Goal: Information Seeking & Learning: Check status

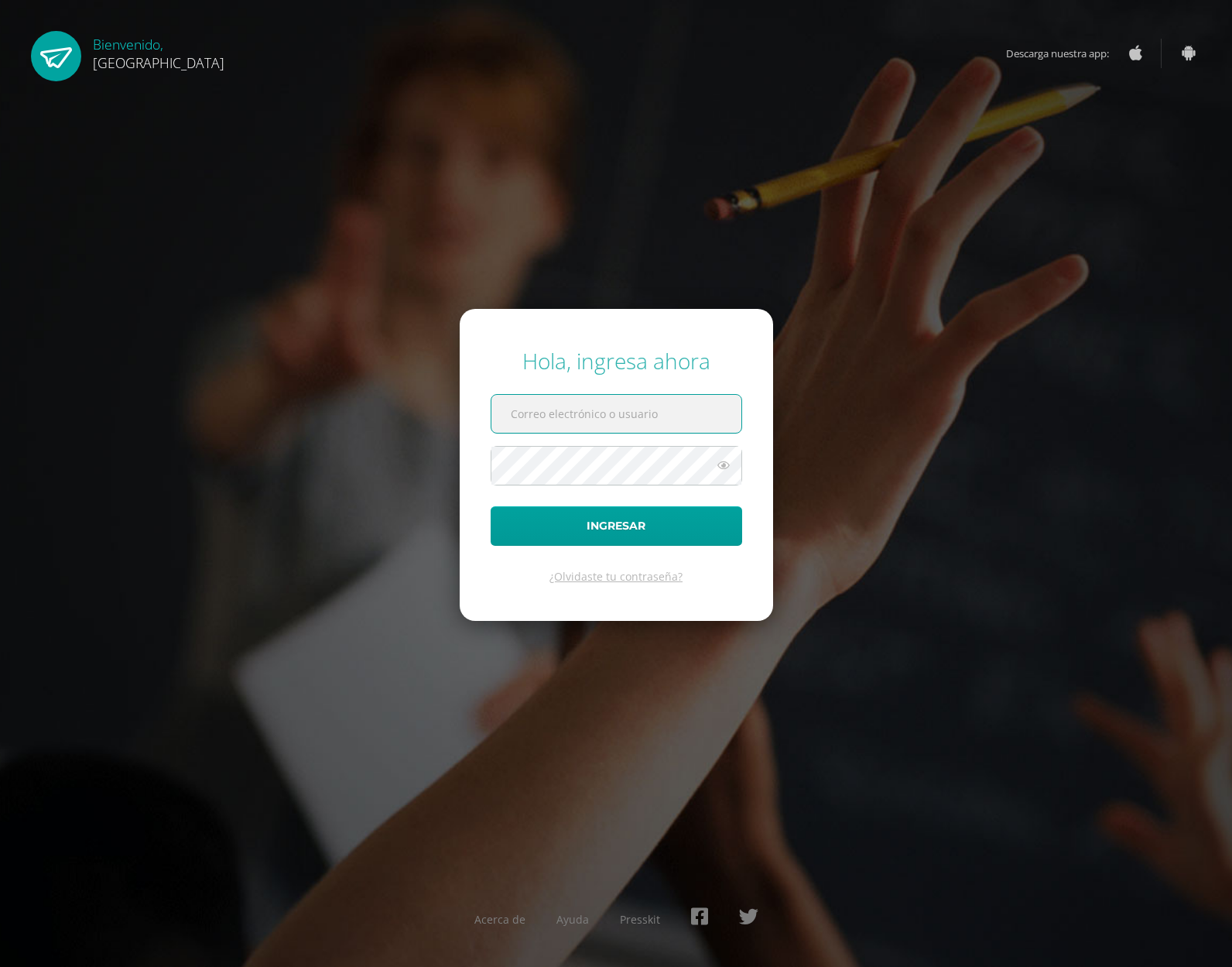
type input "wynnaplemus@gmail.com"
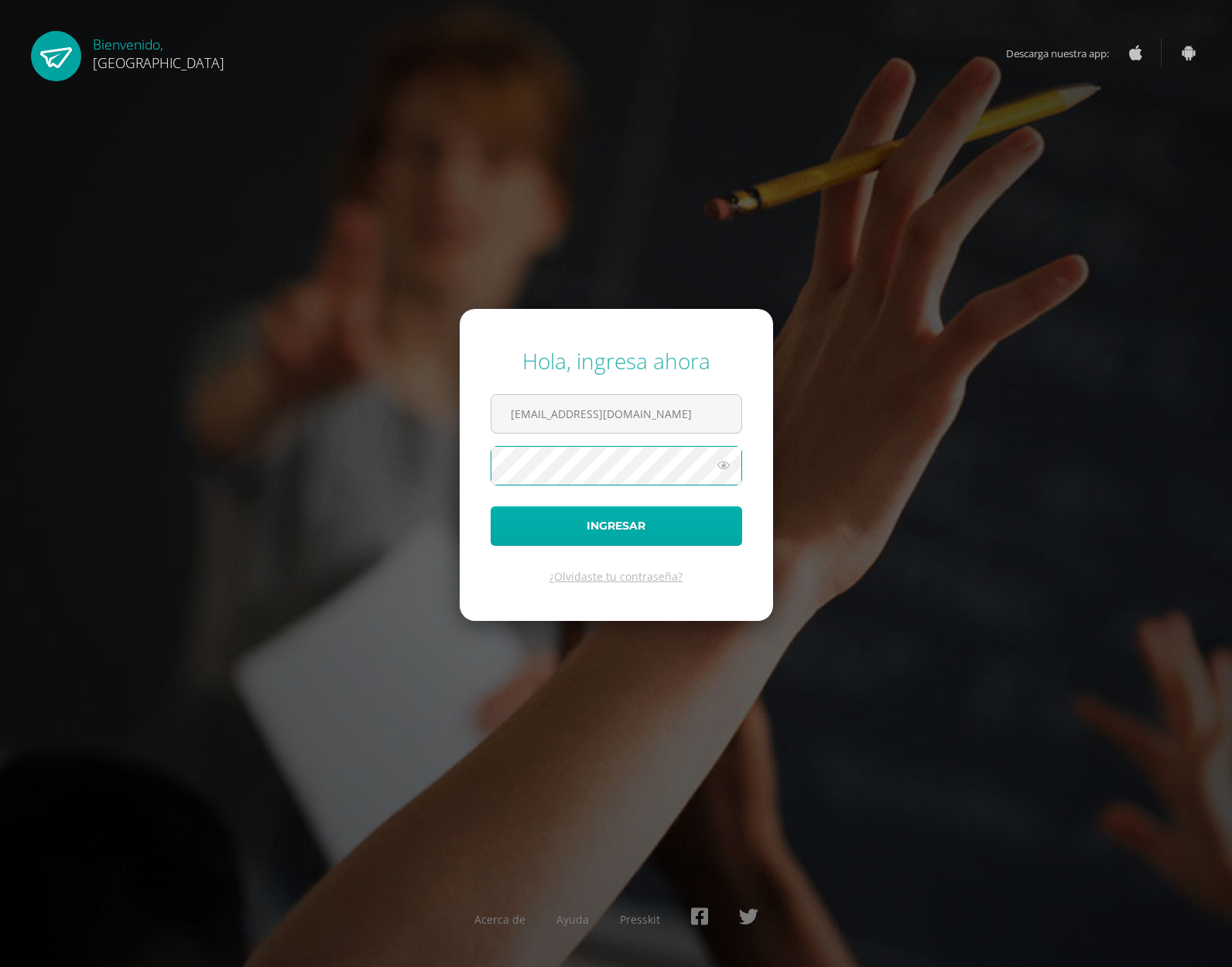
click at [632, 524] on button "Ingresar" at bounding box center [616, 525] width 252 height 39
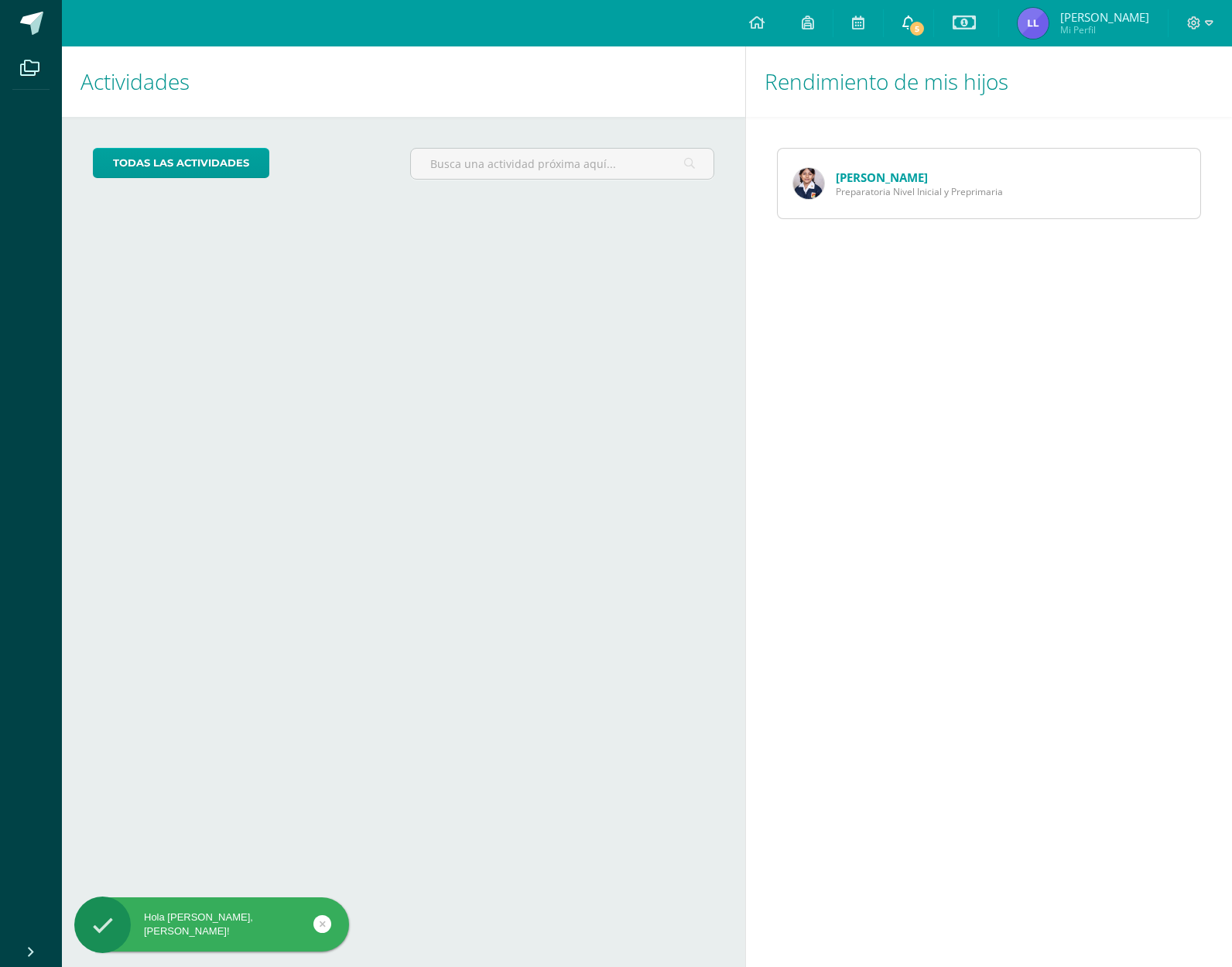
click at [923, 24] on span "5" at bounding box center [917, 29] width 17 height 17
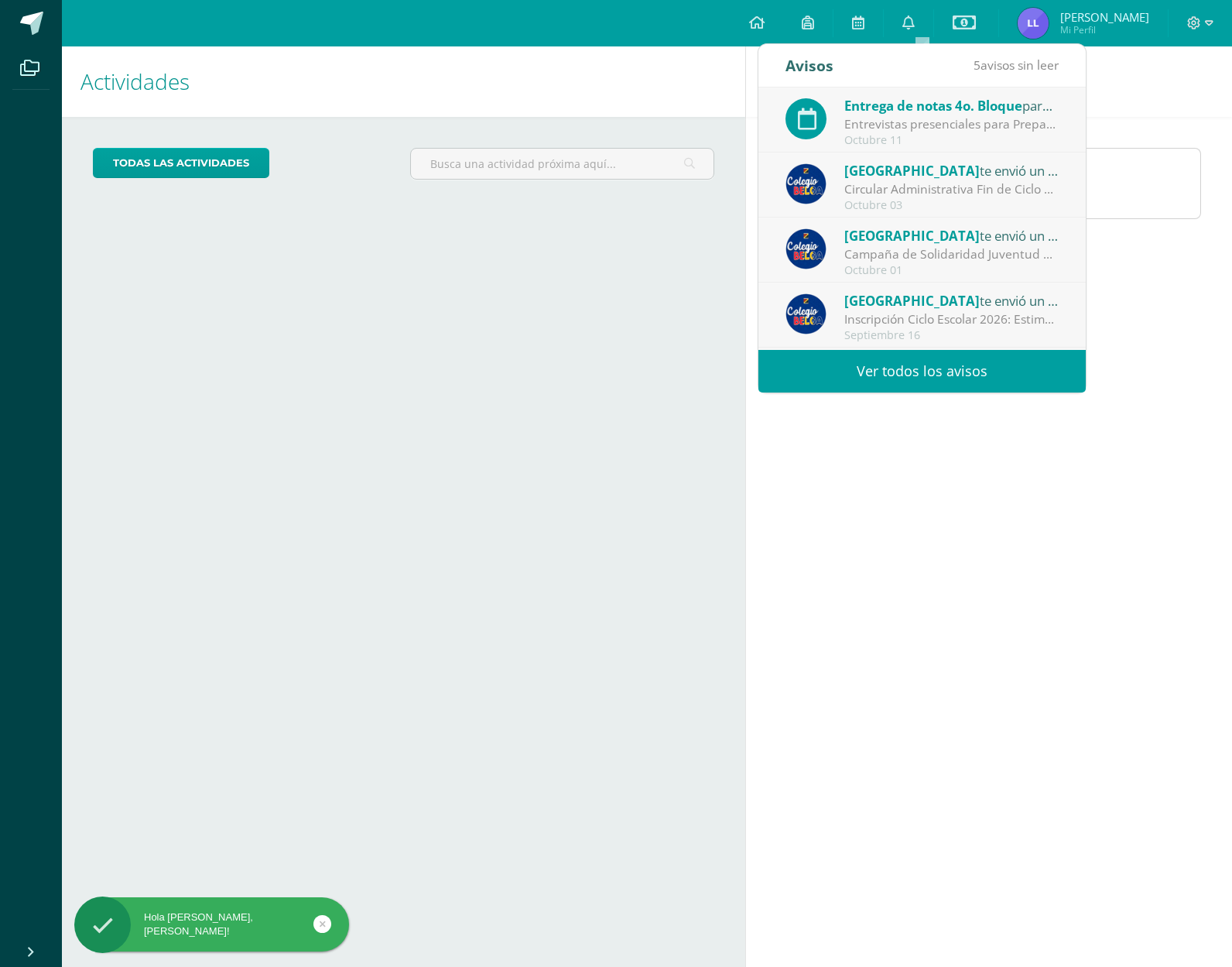
drag, startPoint x: 995, startPoint y: 118, endPoint x: 982, endPoint y: 137, distance: 23.0
click at [995, 120] on div "Entrevistas presenciales para Preparatoria." at bounding box center [952, 124] width 215 height 18
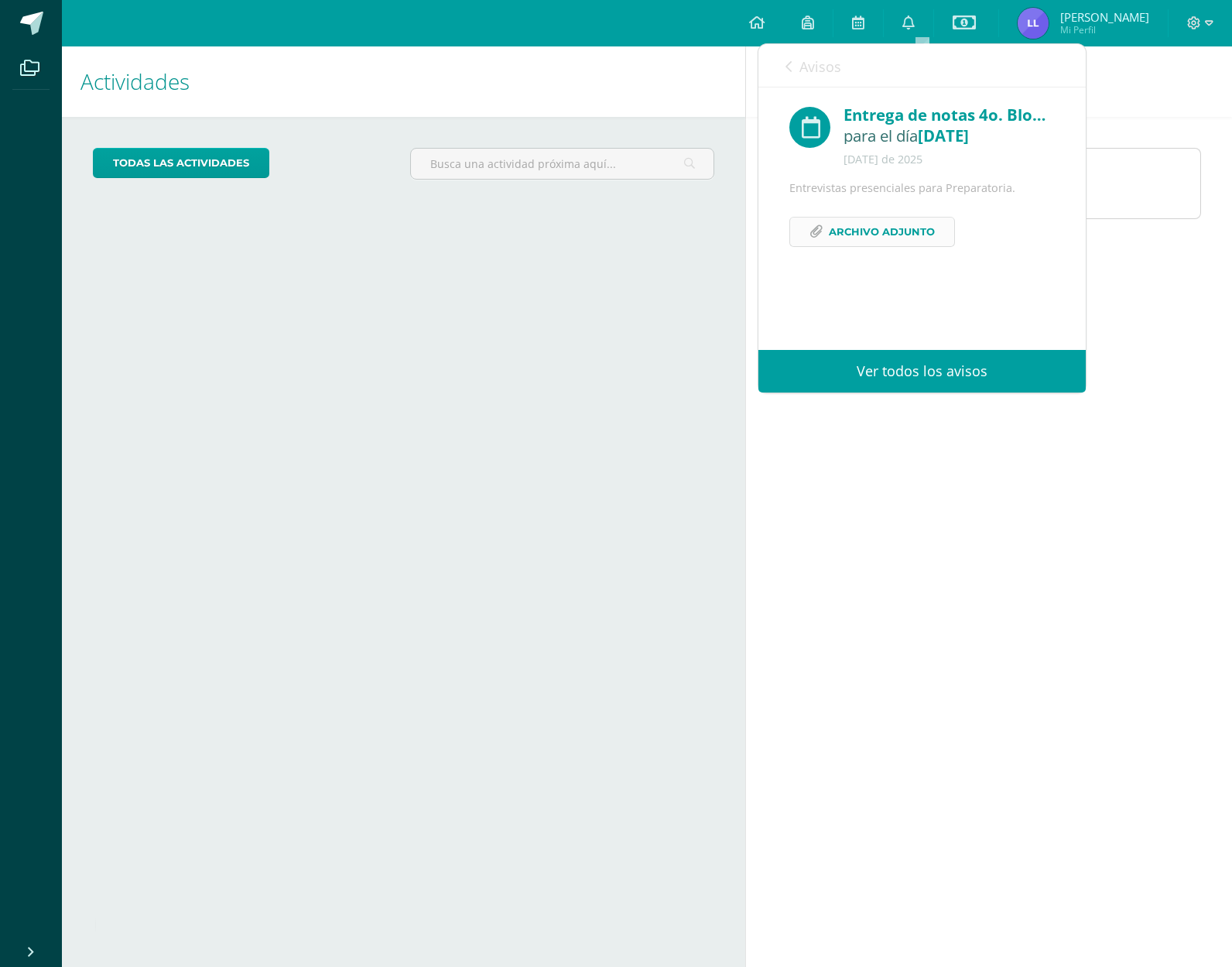
click at [875, 227] on span "Archivo Adjunto" at bounding box center [881, 232] width 106 height 29
drag, startPoint x: 787, startPoint y: 65, endPoint x: 818, endPoint y: 85, distance: 36.9
click at [788, 64] on icon at bounding box center [788, 67] width 6 height 12
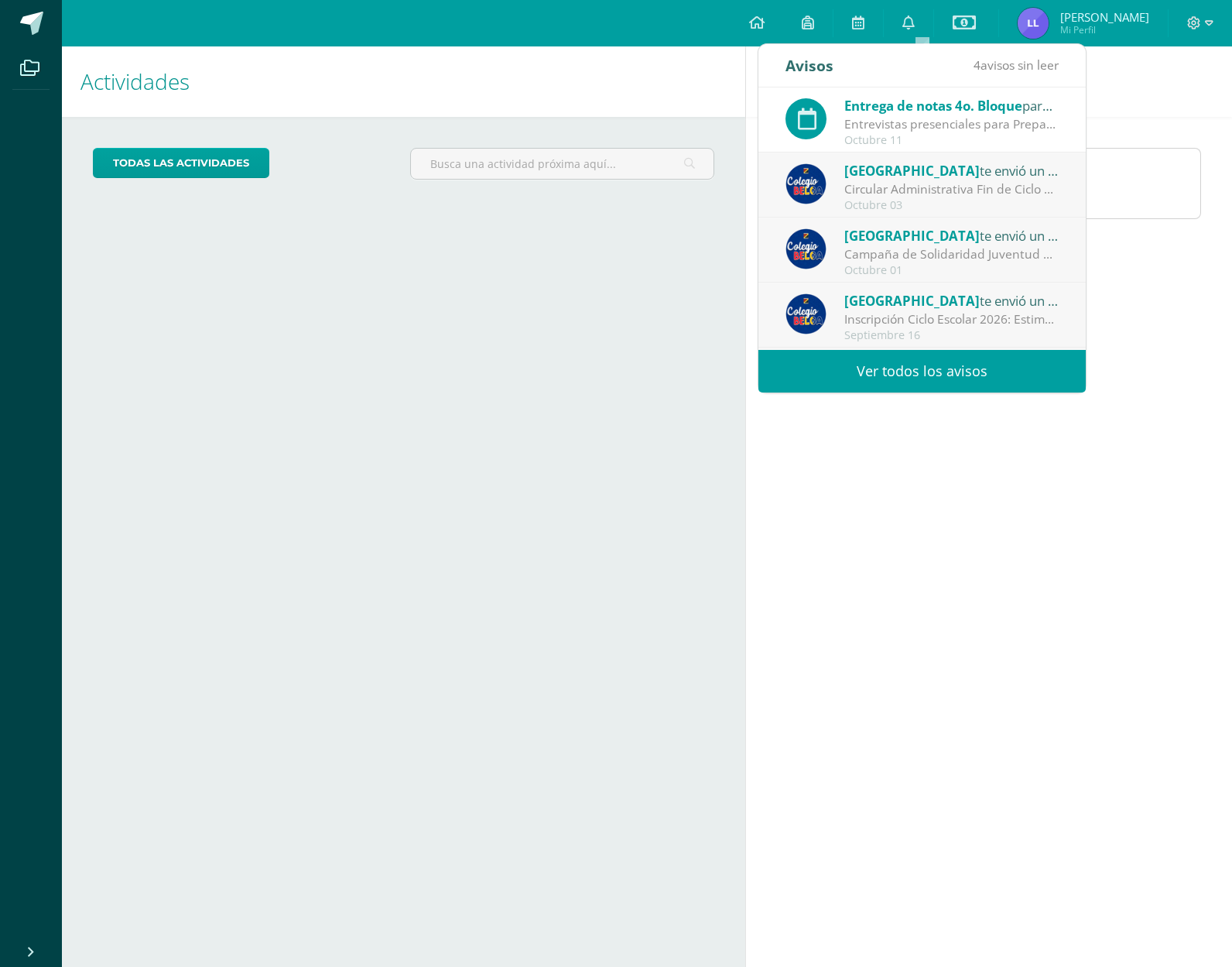
click at [987, 191] on div "Circular Administrativa Fin de Ciclo 2025: Estimados padres de familia: Esperam…" at bounding box center [952, 189] width 215 height 18
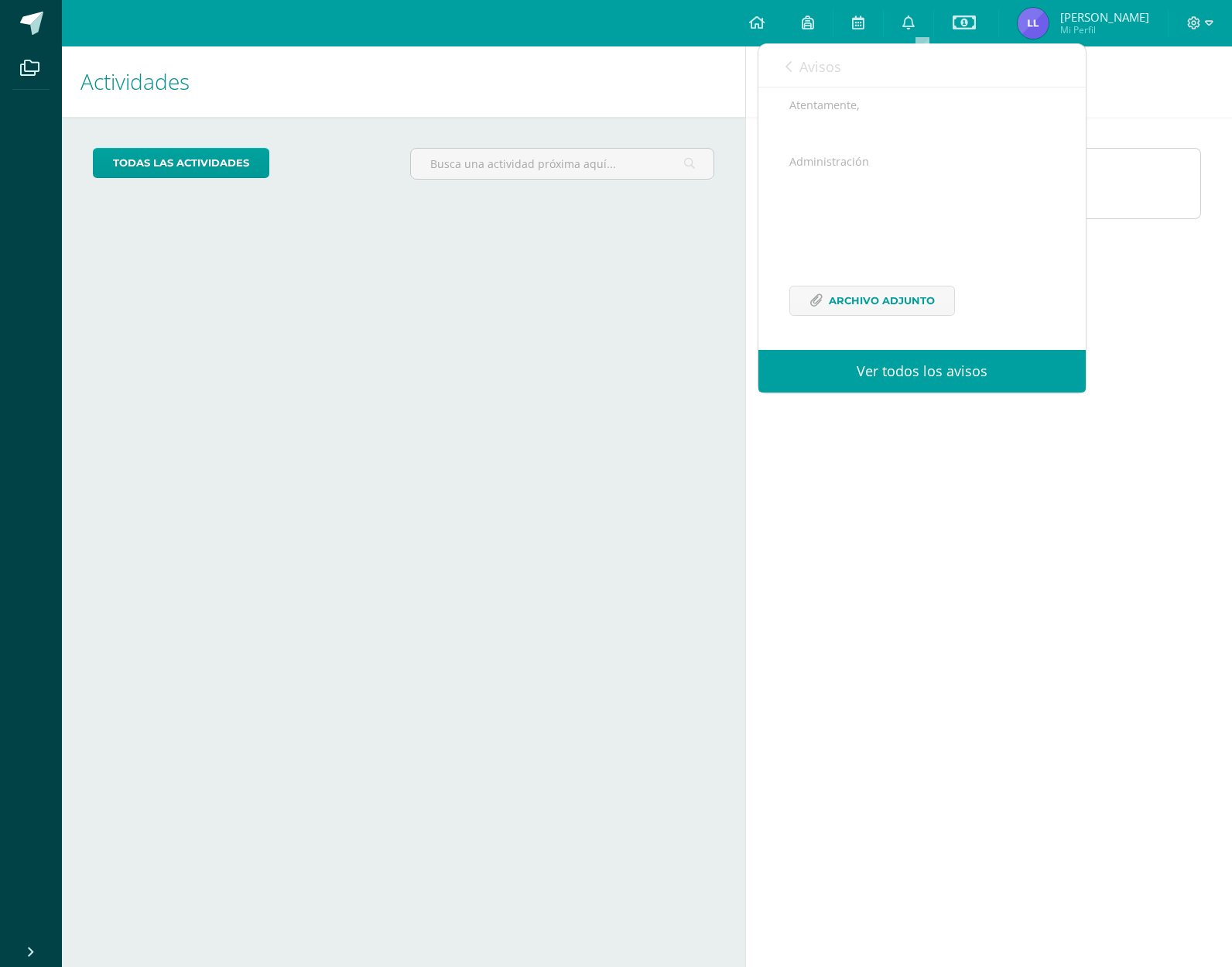
scroll to position [293, 0]
click at [863, 298] on span "Archivo Adjunto" at bounding box center [881, 300] width 106 height 29
click at [914, 20] on icon at bounding box center [908, 23] width 12 height 14
click at [791, 60] on link "Avisos" at bounding box center [813, 66] width 56 height 44
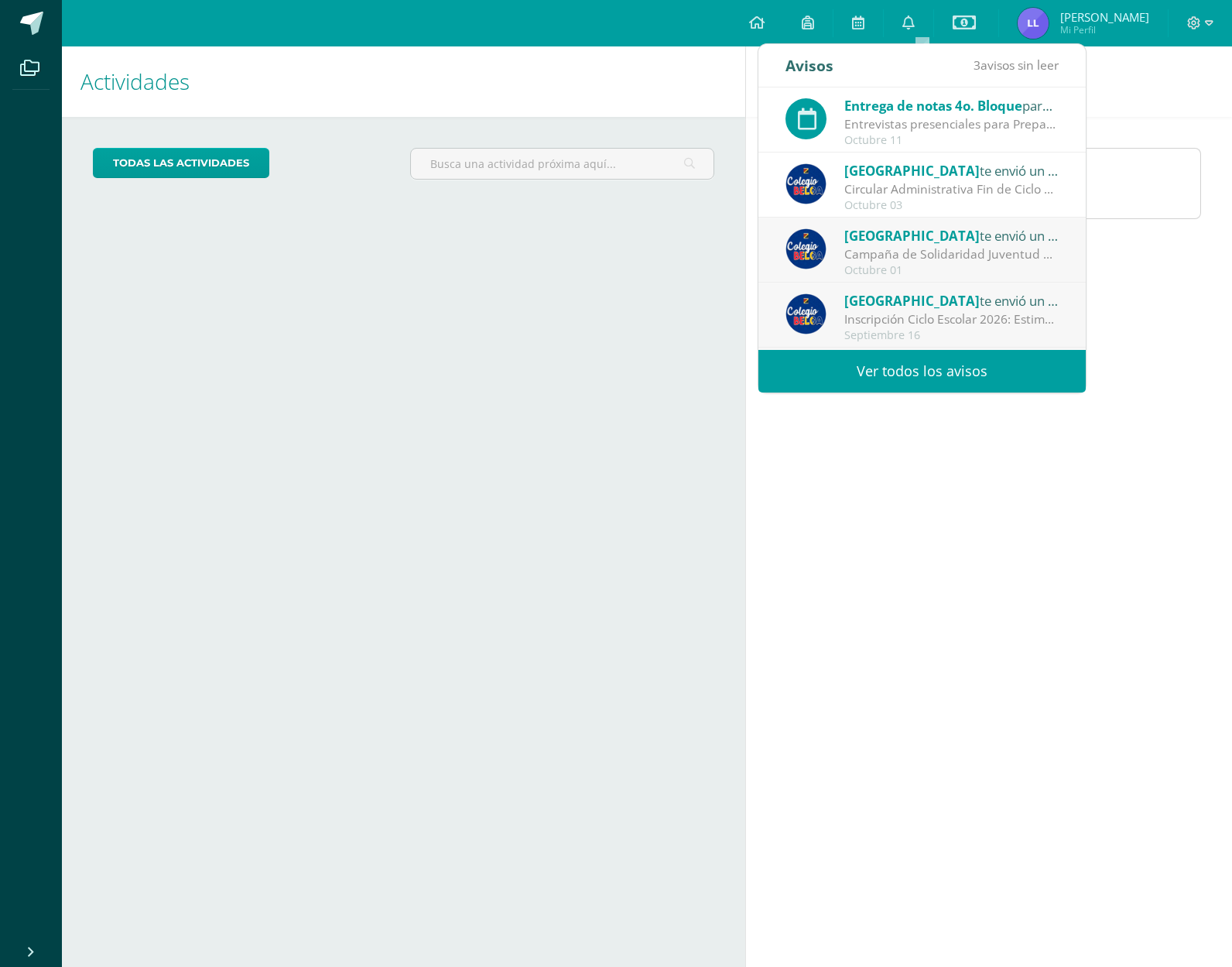
click at [904, 243] on span "[GEOGRAPHIC_DATA]" at bounding box center [912, 235] width 135 height 18
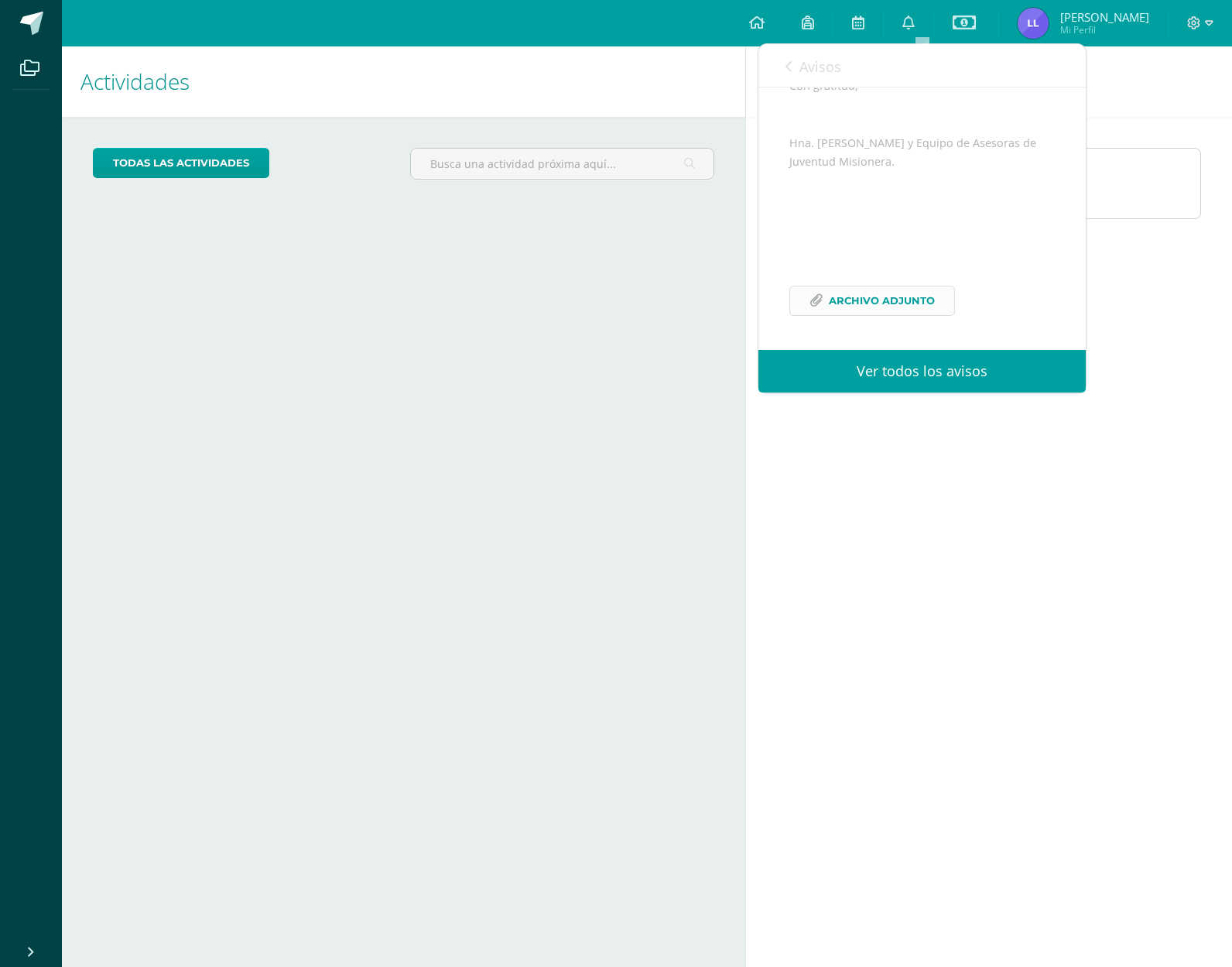
scroll to position [572, 0]
click at [869, 297] on span "Archivo Adjunto" at bounding box center [881, 300] width 106 height 29
click at [785, 64] on icon at bounding box center [788, 67] width 6 height 12
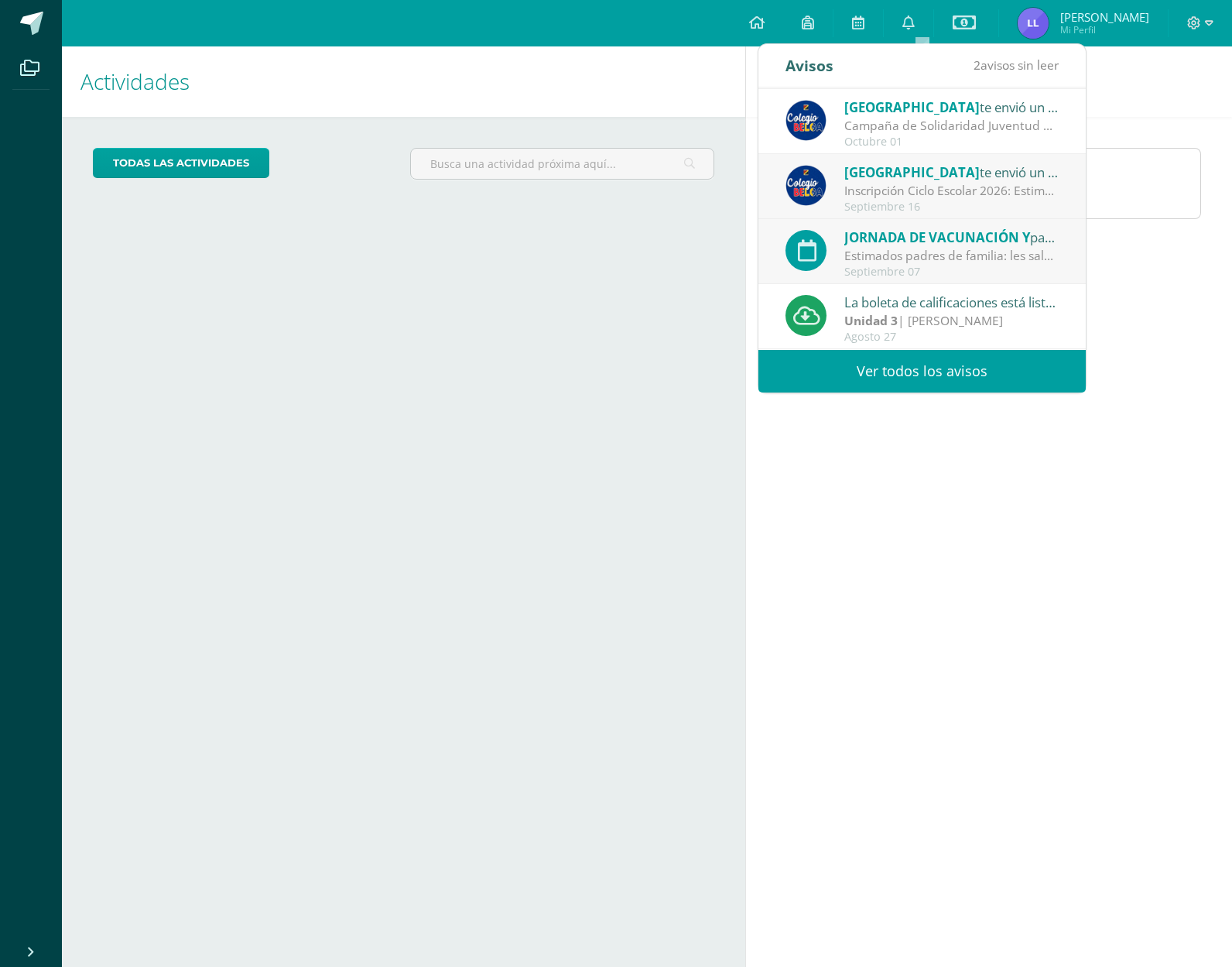
scroll to position [164, 0]
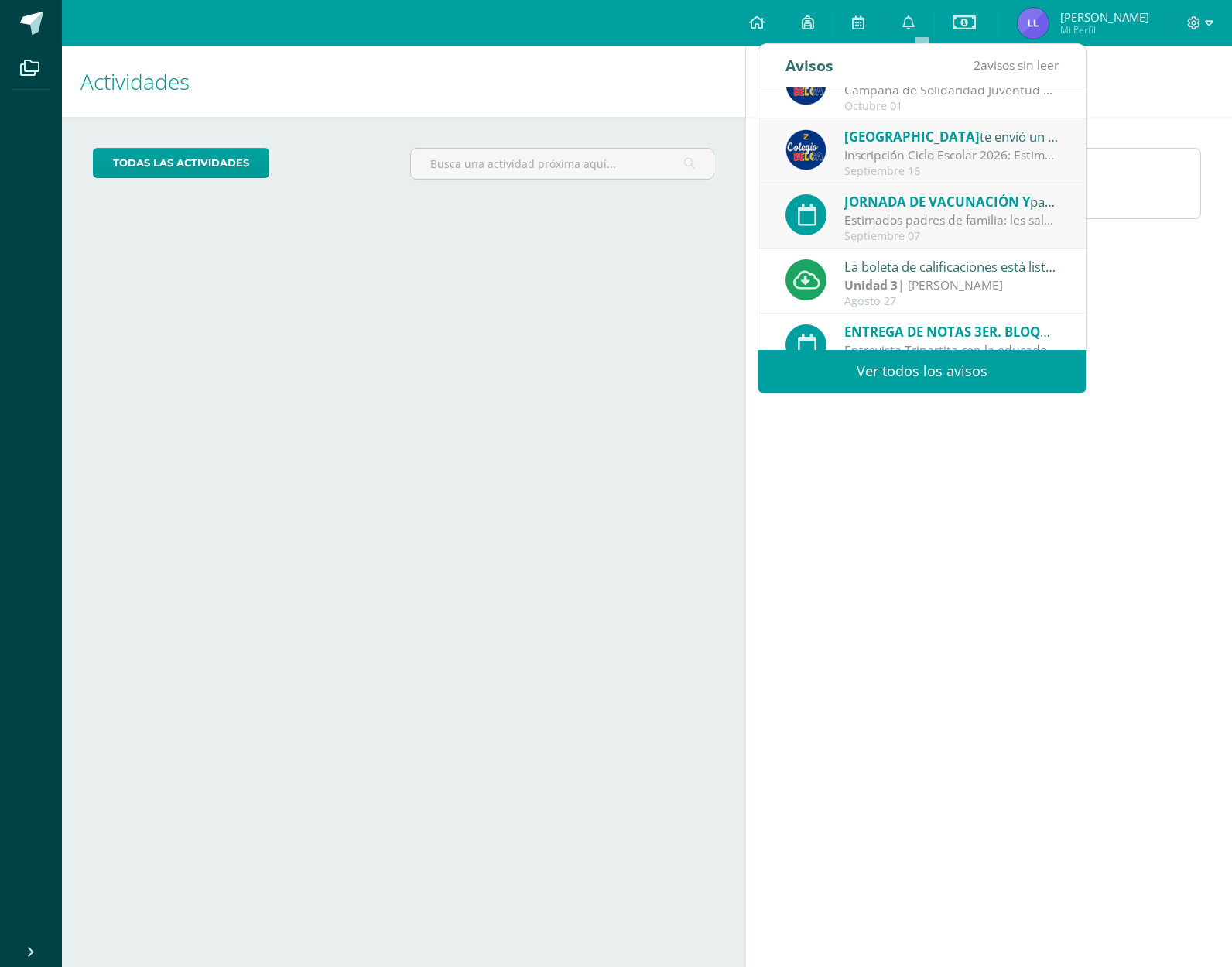
click at [975, 218] on div "Estimados padres de familia: les saludamos atentamente para dar a conocer las m…" at bounding box center [952, 220] width 215 height 18
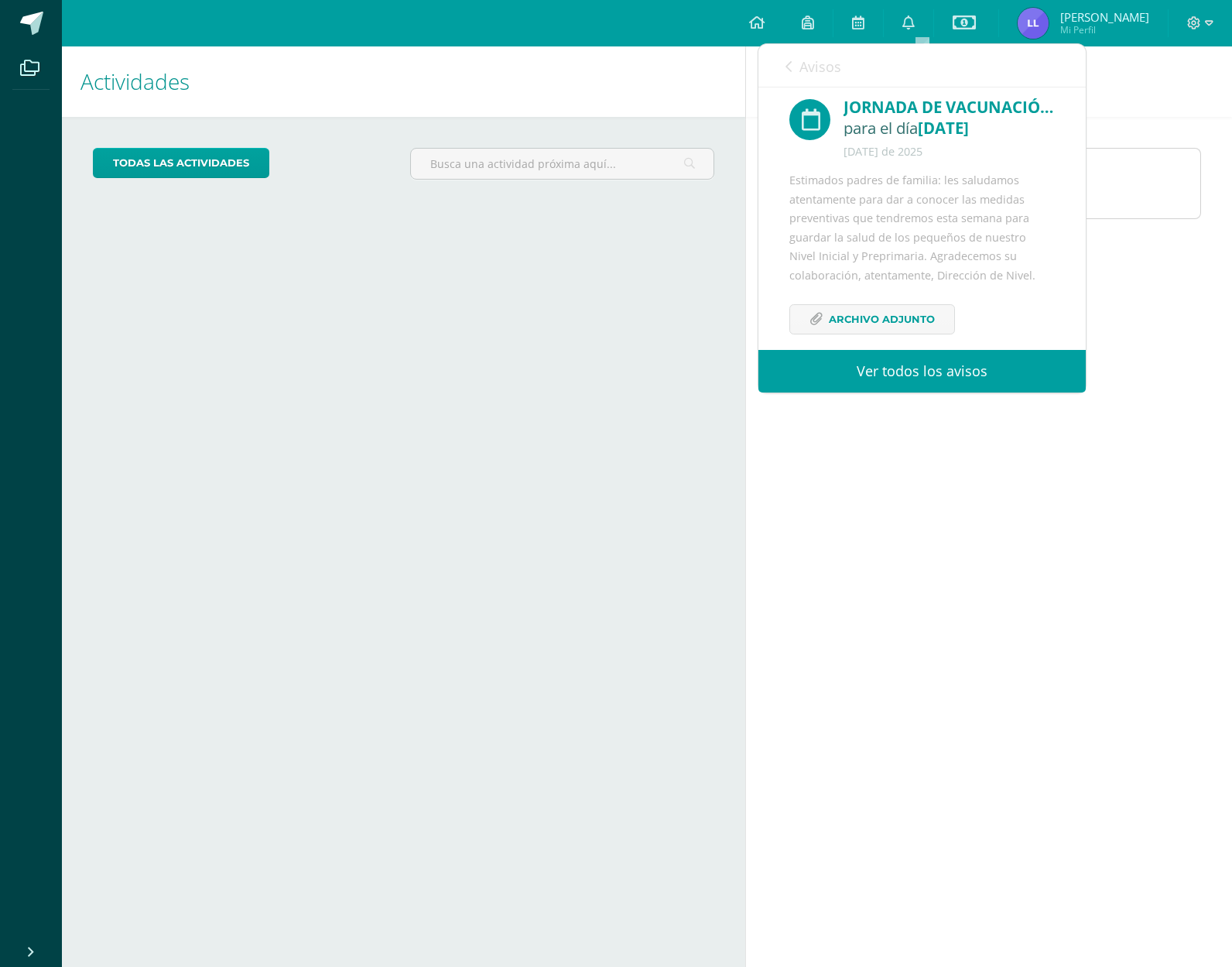
scroll to position [3, 0]
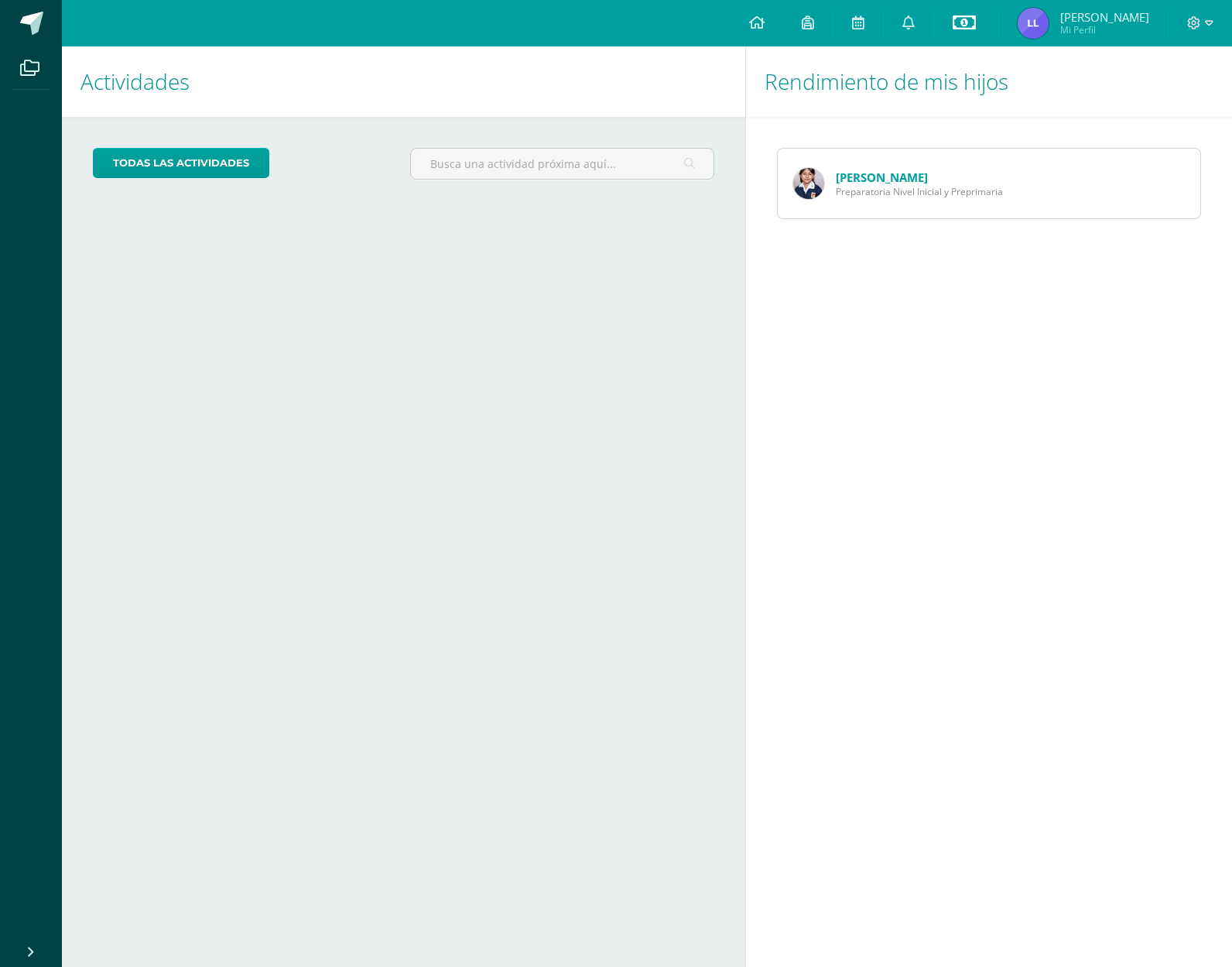
click at [975, 26] on icon at bounding box center [964, 22] width 23 height 18
click at [924, 82] on link "Estado de cuenta actual" at bounding box center [975, 88] width 170 height 37
